Goal: Find specific fact: Find contact information

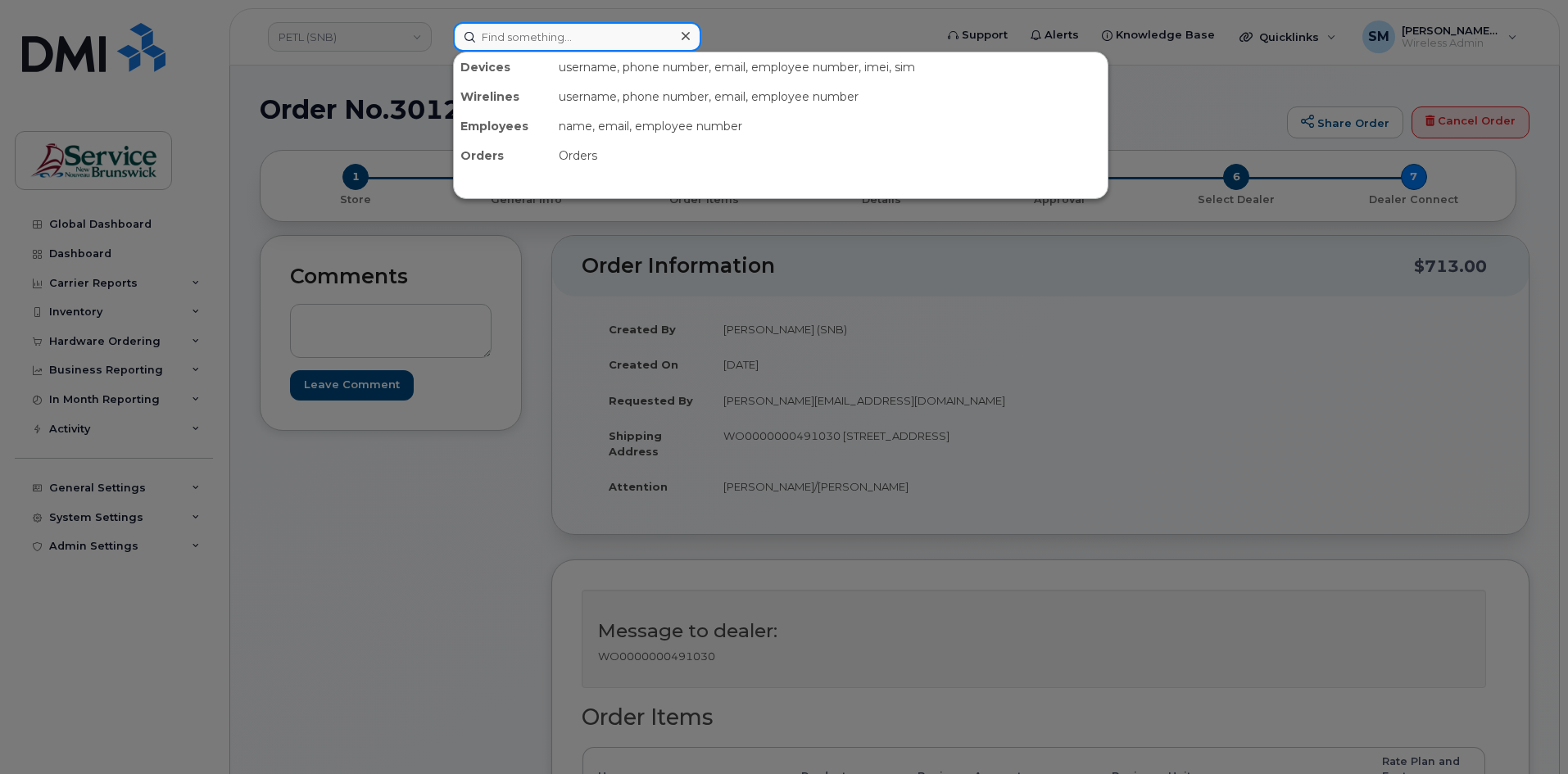
click at [493, 27] on input at bounding box center [577, 36] width 248 height 29
paste input "506) 259-9253"
type input "506) 259-9253"
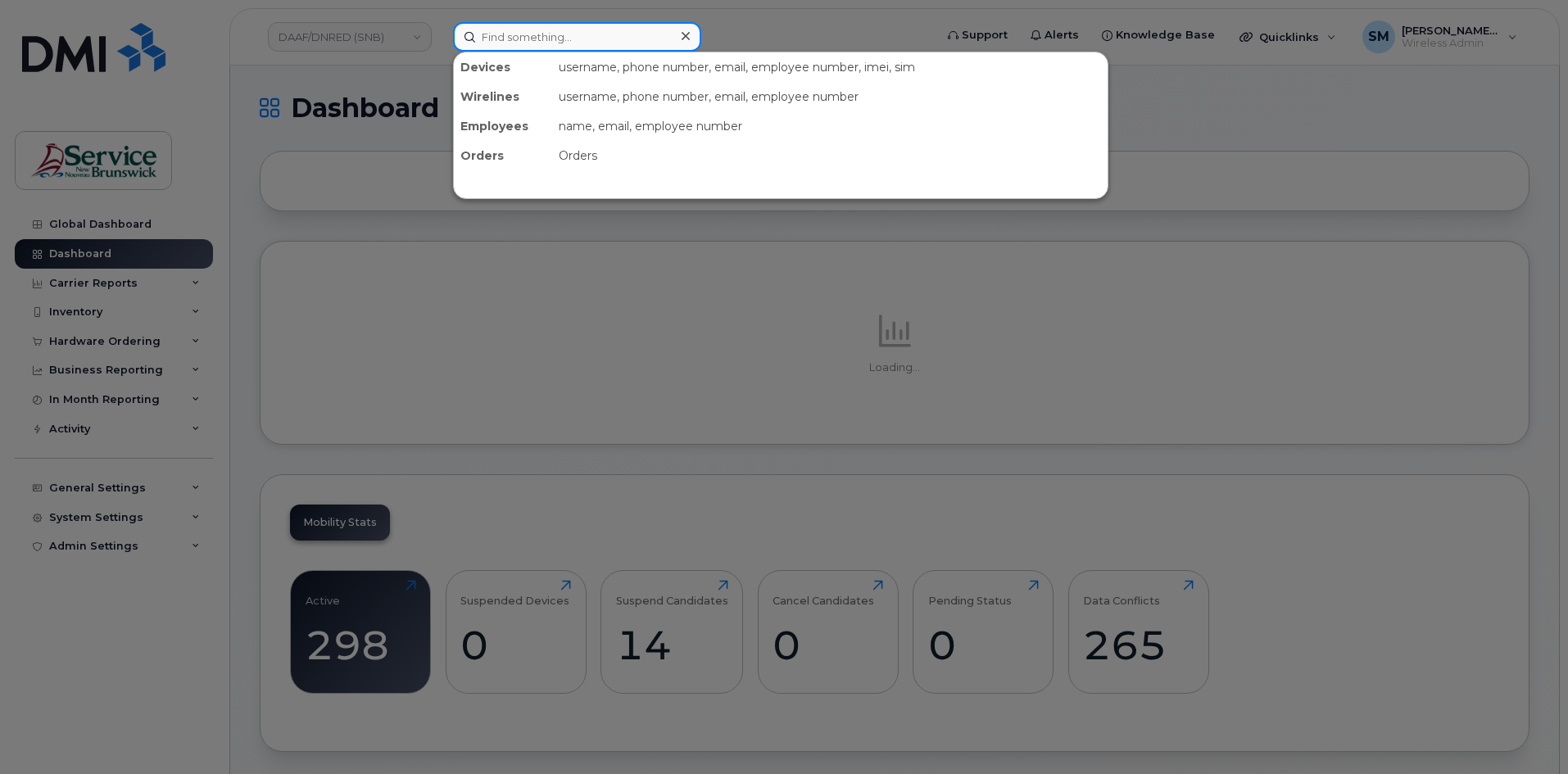
click at [548, 49] on input at bounding box center [577, 36] width 248 height 29
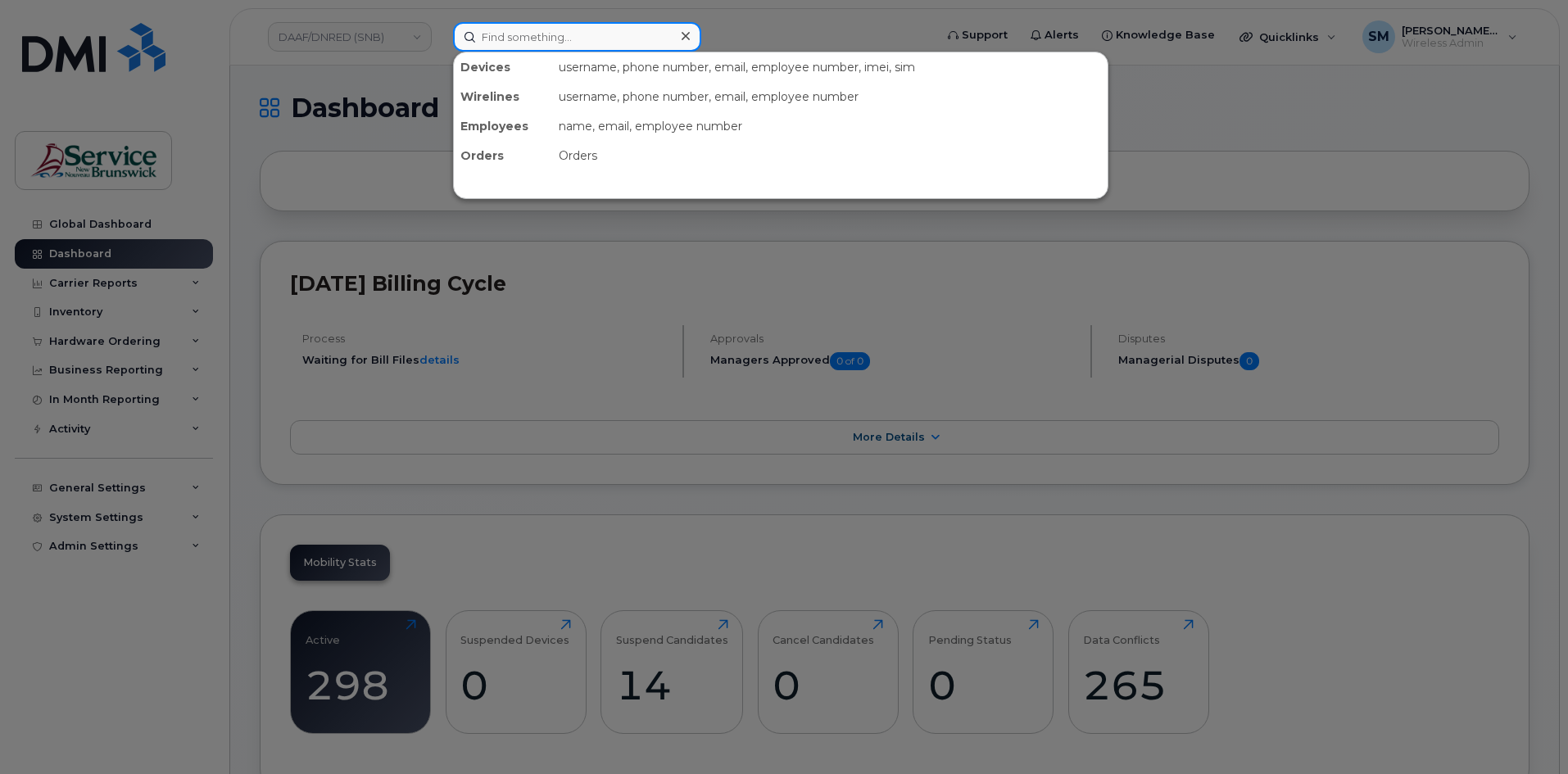
paste input "506) 259-9253"
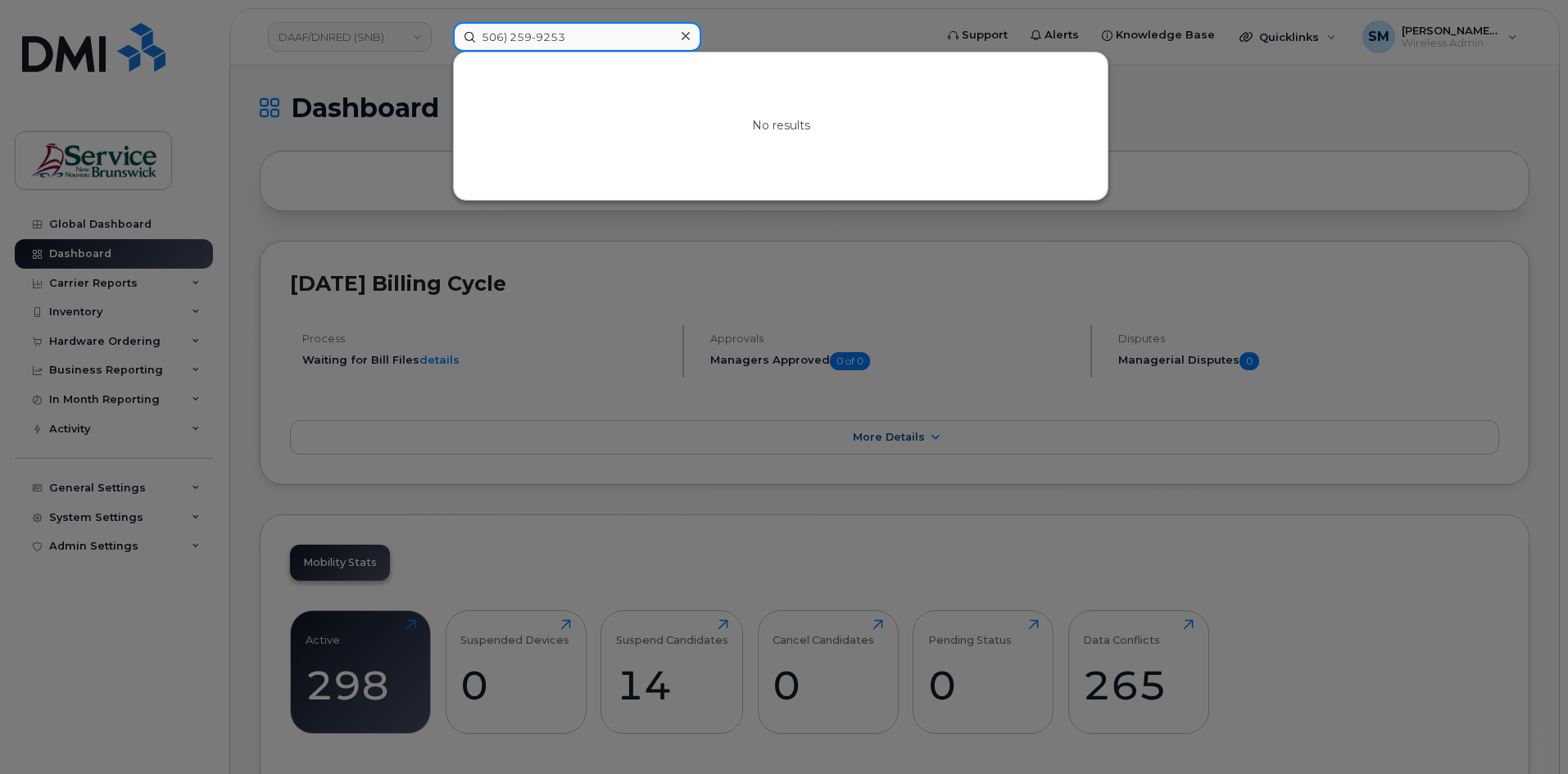
click at [540, 39] on input "506) 259-9253" at bounding box center [577, 36] width 248 height 29
click at [537, 36] on input "5062599253" at bounding box center [577, 36] width 248 height 29
click at [484, 37] on input "5062599253" at bounding box center [577, 36] width 248 height 29
type input "5062599253"
